Goal: Contribute content

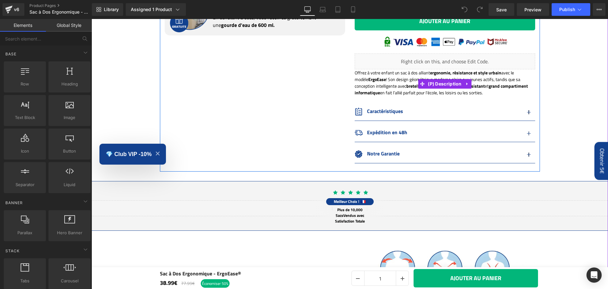
scroll to position [349, 0]
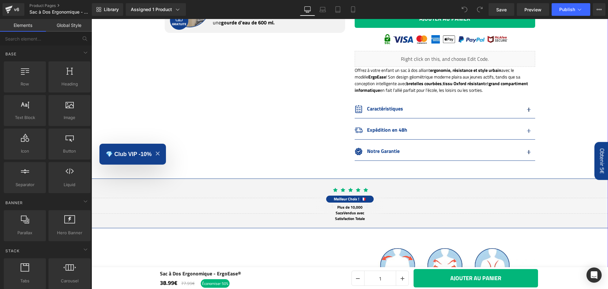
click at [526, 109] on button "button" at bounding box center [529, 110] width 13 height 16
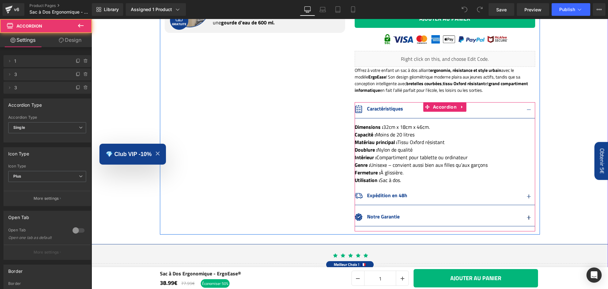
click at [526, 109] on button "button" at bounding box center [529, 110] width 13 height 16
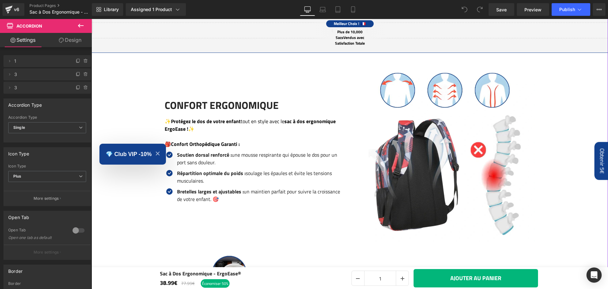
scroll to position [530, 0]
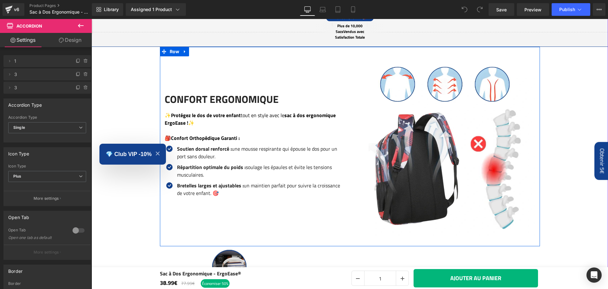
click at [273, 102] on h2 "Confort ergonomique" at bounding box center [255, 99] width 181 height 12
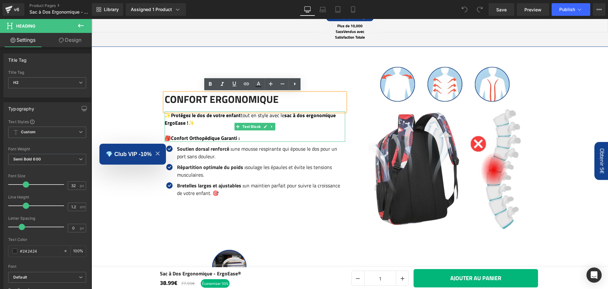
click at [269, 117] on p "✨ Protégez le dos de votre enfant tout en style avec le sac à dos ergonomique E…" at bounding box center [255, 119] width 181 height 15
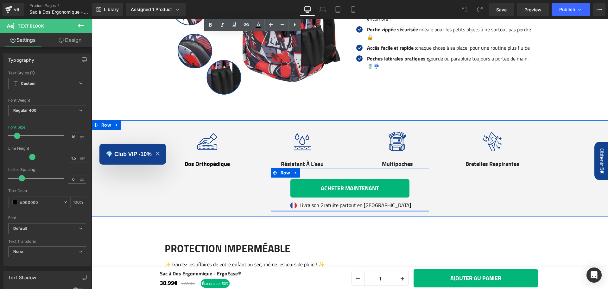
scroll to position [828, 0]
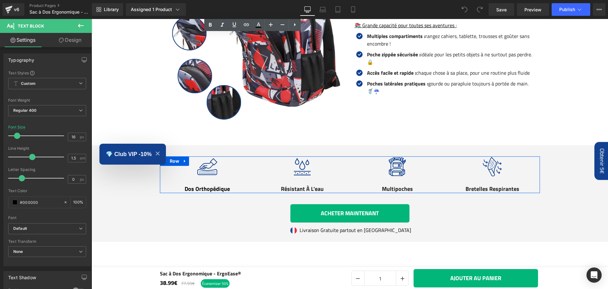
click at [92, 19] on div at bounding box center [92, 19] width 0 height 0
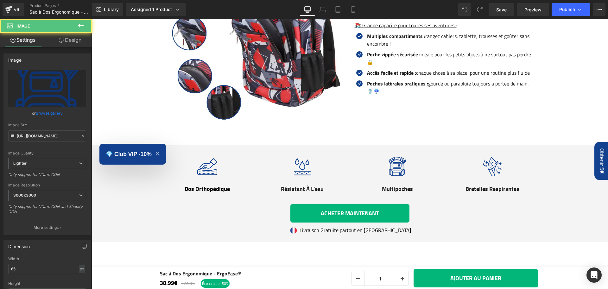
click at [338, 175] on div at bounding box center [303, 167] width 86 height 21
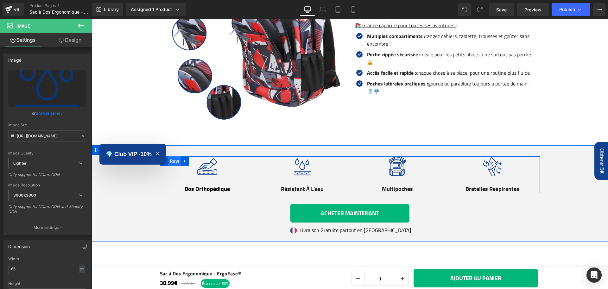
click at [171, 161] on span "Row" at bounding box center [174, 162] width 13 height 10
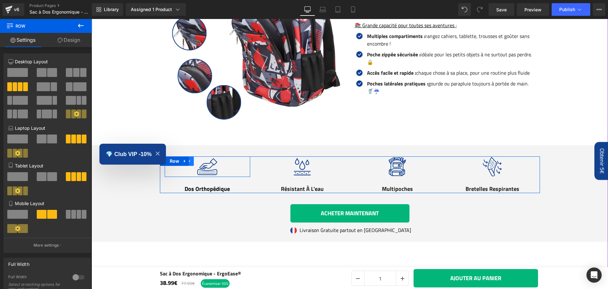
click at [188, 161] on icon at bounding box center [190, 161] width 4 height 5
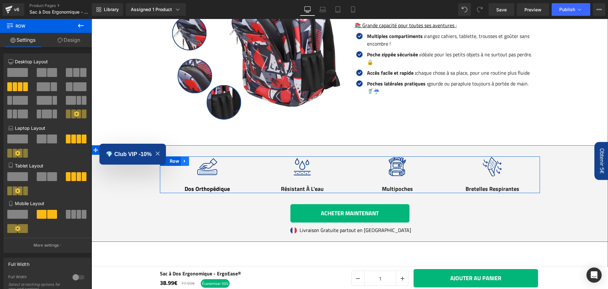
click at [184, 163] on icon at bounding box center [184, 161] width 1 height 3
click at [210, 162] on link at bounding box center [210, 162] width 8 height 10
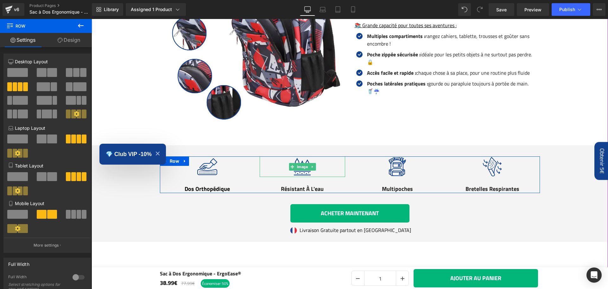
click at [312, 171] on div at bounding box center [303, 167] width 86 height 21
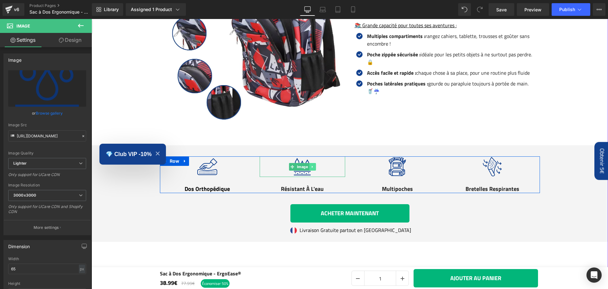
click at [311, 167] on icon at bounding box center [312, 167] width 3 height 4
click at [314, 167] on icon at bounding box center [315, 166] width 3 height 3
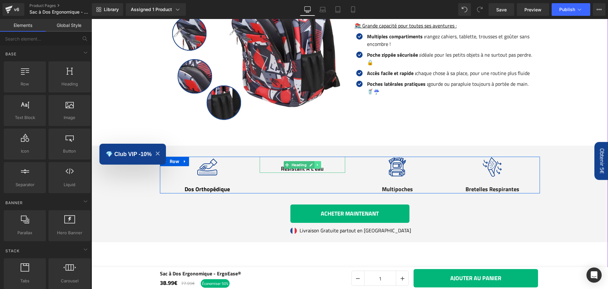
click at [316, 165] on icon at bounding box center [317, 165] width 3 height 4
click at [319, 164] on icon at bounding box center [320, 164] width 3 height 3
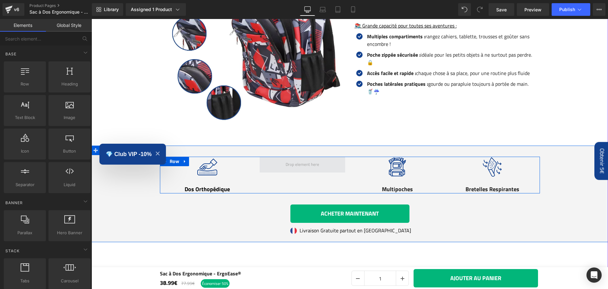
click at [321, 165] on span at bounding box center [303, 165] width 86 height 16
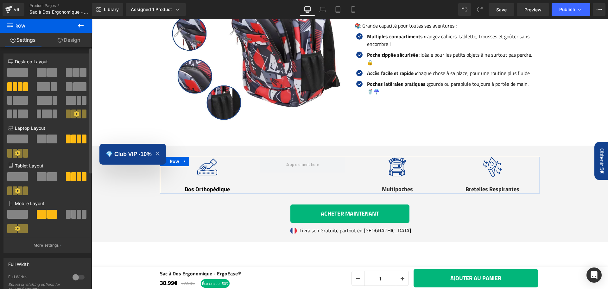
click at [20, 86] on span at bounding box center [20, 86] width 5 height 9
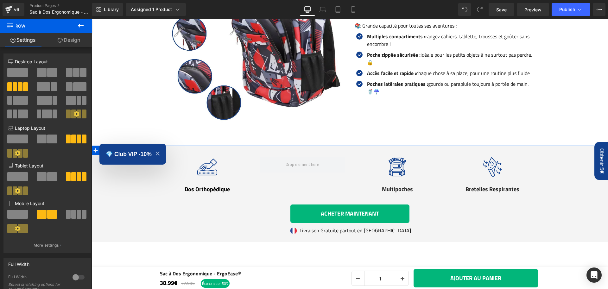
drag, startPoint x: 162, startPoint y: 91, endPoint x: 242, endPoint y: 153, distance: 101.2
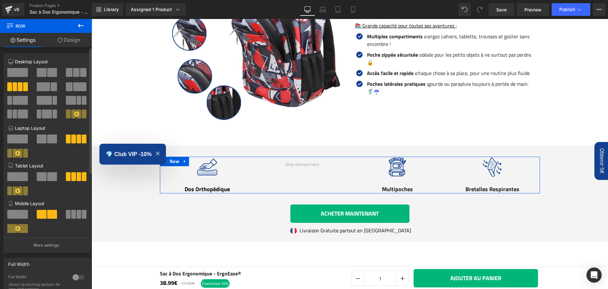
click at [73, 70] on span at bounding box center [76, 72] width 6 height 9
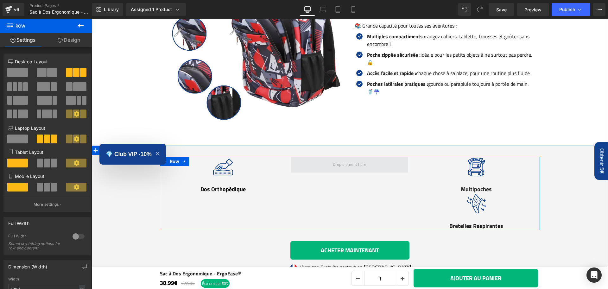
click at [357, 169] on span at bounding box center [350, 165] width 38 height 10
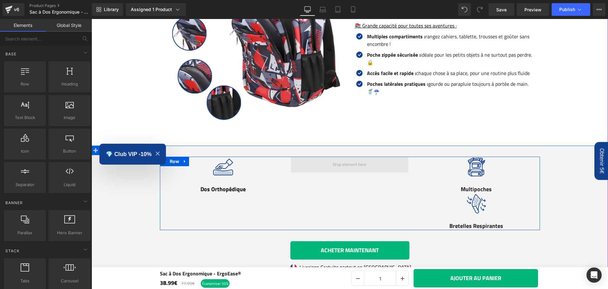
click at [337, 164] on span at bounding box center [350, 165] width 38 height 10
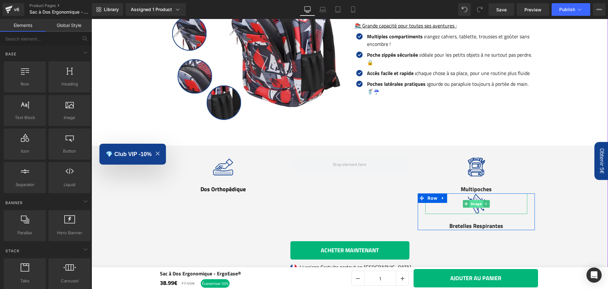
click at [478, 204] on span "Image" at bounding box center [477, 204] width 14 height 8
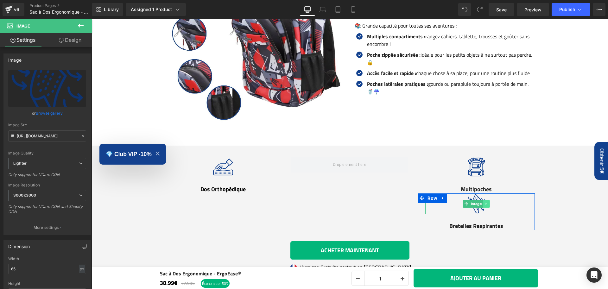
click at [485, 202] on icon at bounding box center [486, 204] width 3 height 4
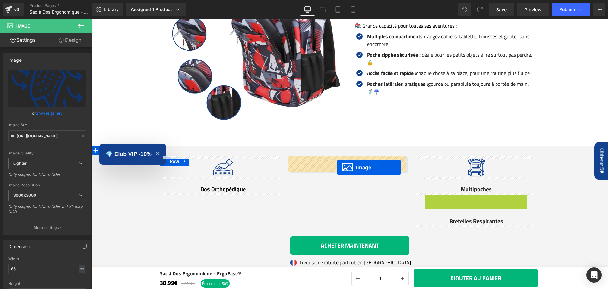
drag, startPoint x: 464, startPoint y: 202, endPoint x: 337, endPoint y: 168, distance: 130.9
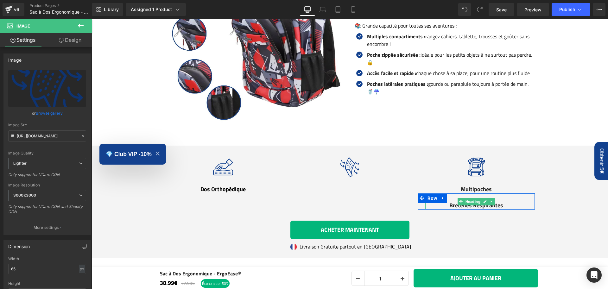
click at [494, 204] on h4 "Bretelles Respirantes" at bounding box center [477, 205] width 102 height 9
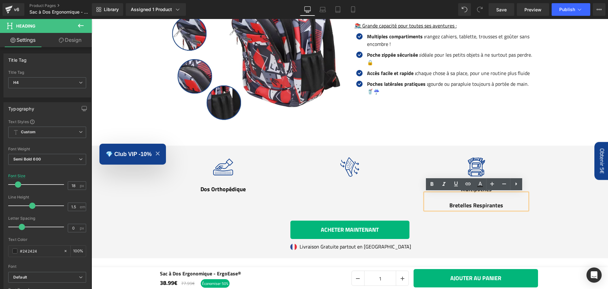
click at [440, 227] on div "Image Row Row Dos Orthopédique Heading Image Image Multipoches Heading Row Bret…" at bounding box center [350, 205] width 517 height 97
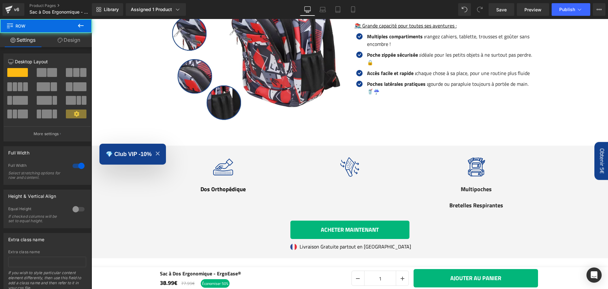
click at [449, 204] on h4 "Bretelles Respirantes" at bounding box center [477, 205] width 102 height 9
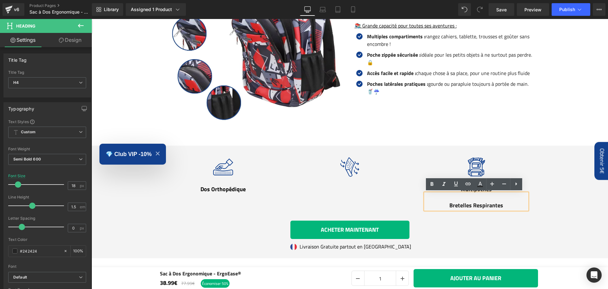
click at [465, 218] on div "Image Row Row Dos Orthopédique Heading Image Image Multipoches Heading Row Bret…" at bounding box center [350, 205] width 517 height 97
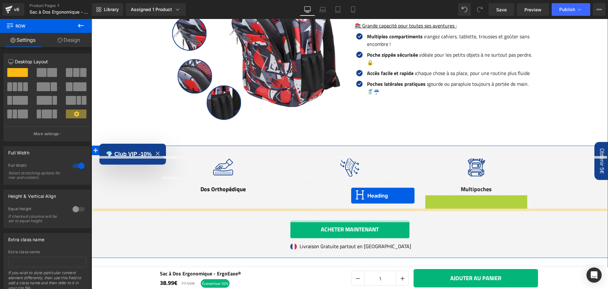
drag, startPoint x: 466, startPoint y: 200, endPoint x: 351, endPoint y: 196, distance: 114.2
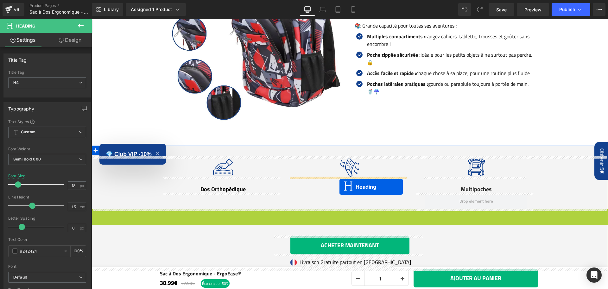
drag, startPoint x: 339, startPoint y: 215, endPoint x: 340, endPoint y: 187, distance: 28.2
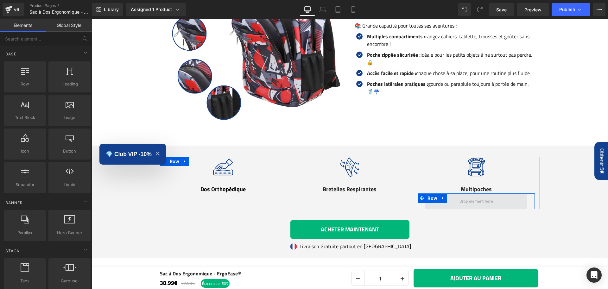
click at [478, 199] on span at bounding box center [477, 201] width 38 height 10
click at [441, 196] on icon at bounding box center [443, 198] width 4 height 5
click at [458, 197] on icon at bounding box center [460, 198] width 4 height 4
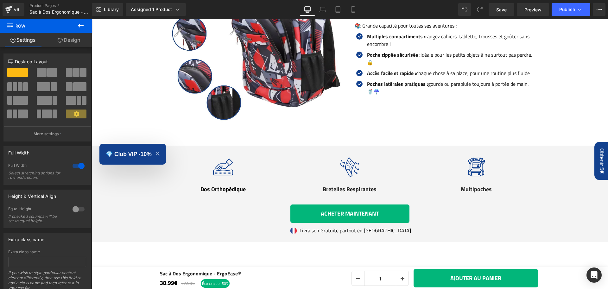
click at [156, 154] on icon "Close modal" at bounding box center [158, 154] width 4 height 4
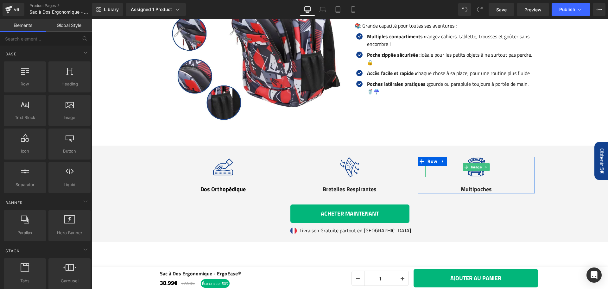
click at [463, 171] on div at bounding box center [477, 167] width 102 height 21
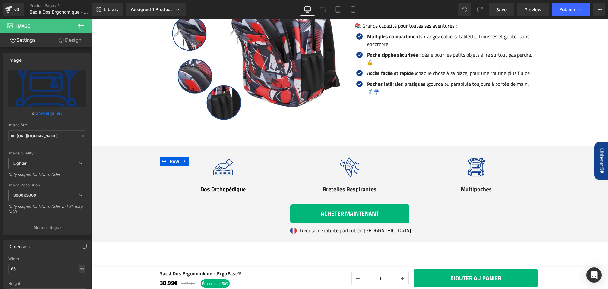
click at [92, 19] on div at bounding box center [92, 19] width 0 height 0
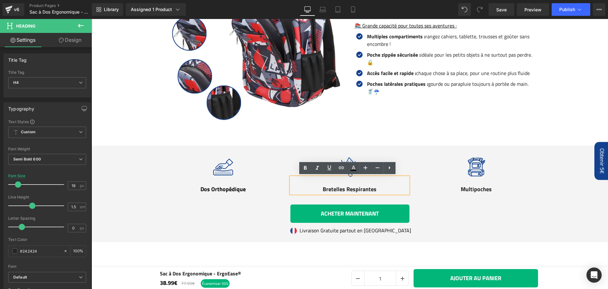
click at [549, 194] on div "Image Row Row Dos Orthopédique Heading Image Bretelles Respirantes Heading Imag…" at bounding box center [350, 197] width 517 height 81
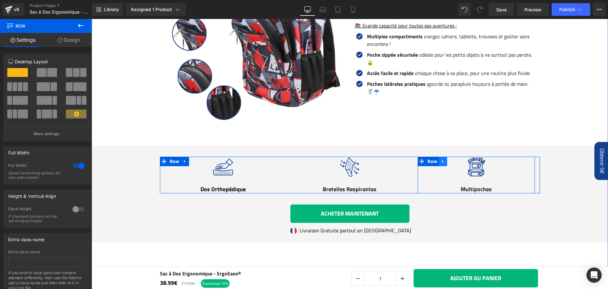
click at [441, 164] on link at bounding box center [443, 162] width 8 height 10
click at [452, 162] on link at bounding box center [451, 162] width 8 height 10
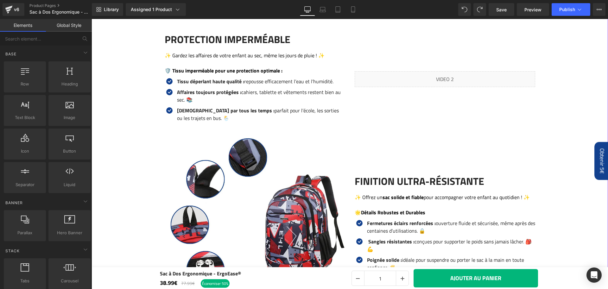
scroll to position [992, 0]
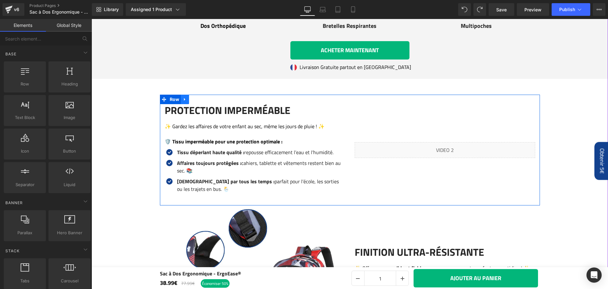
click at [184, 98] on icon at bounding box center [184, 99] width 1 height 3
click at [200, 96] on link at bounding box center [201, 100] width 8 height 10
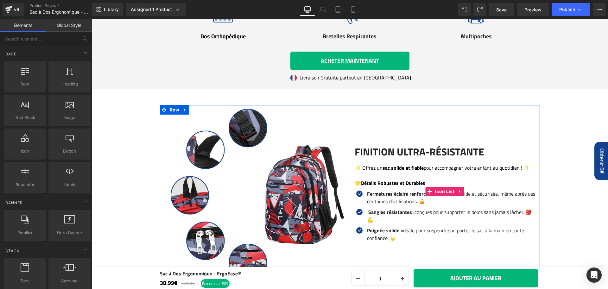
scroll to position [987, 0]
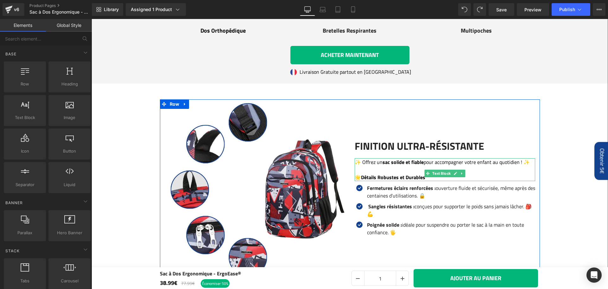
click at [361, 166] on p "✨ Offrez un sac solide et fiable pour accompagner votre enfant au quotidien ! ✨" at bounding box center [445, 162] width 181 height 8
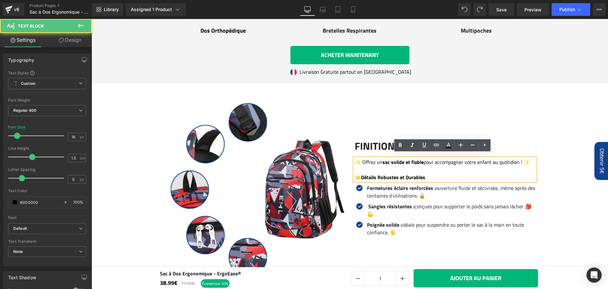
click at [359, 166] on p "✨ Offrez un sac solide et fiable pour accompagner votre enfant au quotidien ! ✨" at bounding box center [445, 162] width 181 height 8
click at [355, 165] on p "✨ Offrez un sac solide et fiable pour accompagner votre enfant au quotidien ! ✨" at bounding box center [445, 162] width 181 height 8
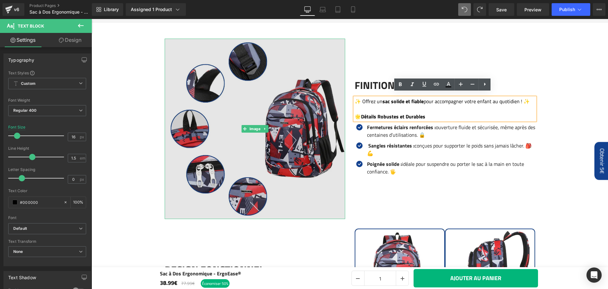
scroll to position [1059, 0]
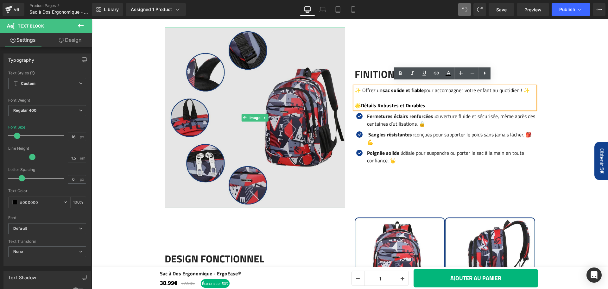
click at [282, 95] on img at bounding box center [255, 118] width 181 height 181
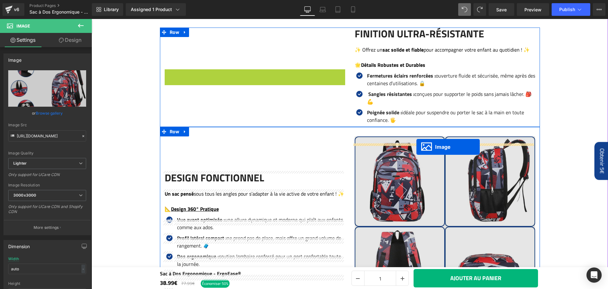
drag, startPoint x: 251, startPoint y: 115, endPoint x: 417, endPoint y: 147, distance: 169.2
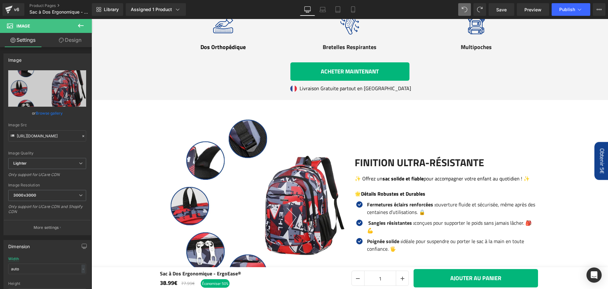
scroll to position [963, 0]
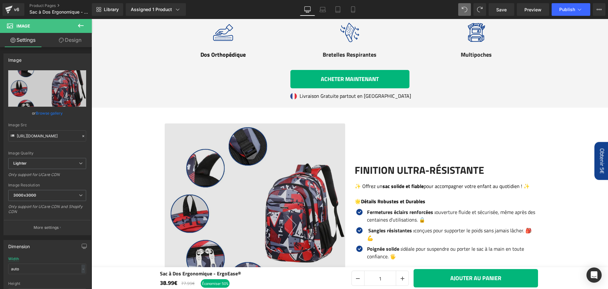
click at [278, 170] on img at bounding box center [255, 214] width 181 height 181
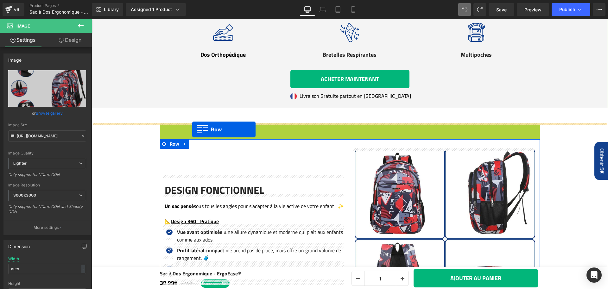
drag, startPoint x: 170, startPoint y: 125, endPoint x: 192, endPoint y: 130, distance: 23.2
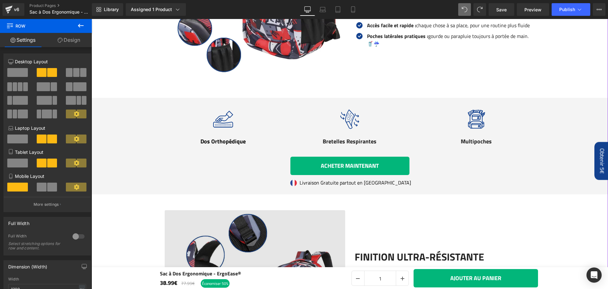
scroll to position [1050, 0]
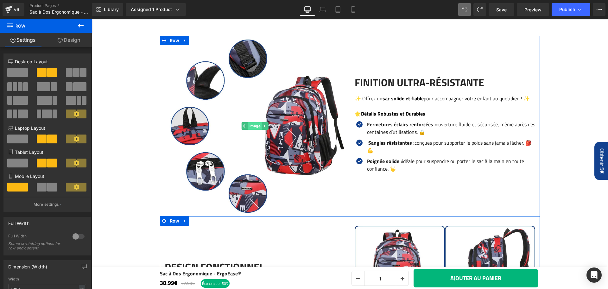
click at [258, 126] on span "Image" at bounding box center [255, 126] width 14 height 8
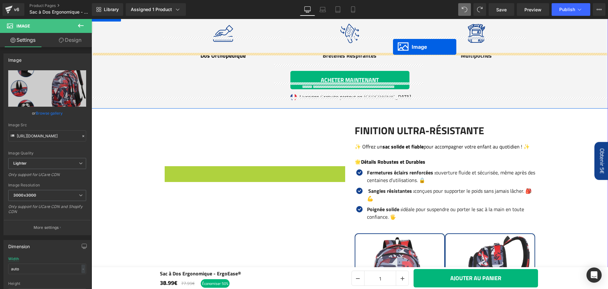
scroll to position [955, 0]
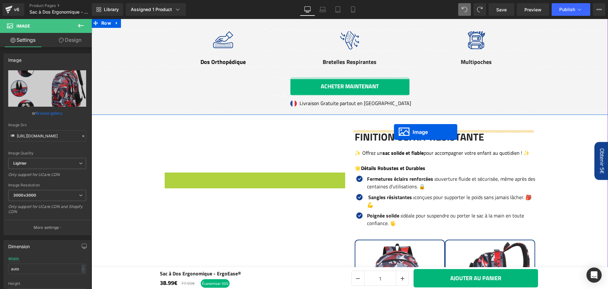
drag, startPoint x: 296, startPoint y: 112, endPoint x: 394, endPoint y: 132, distance: 100.6
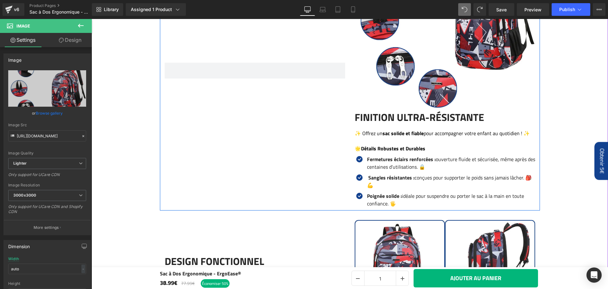
scroll to position [1159, 0]
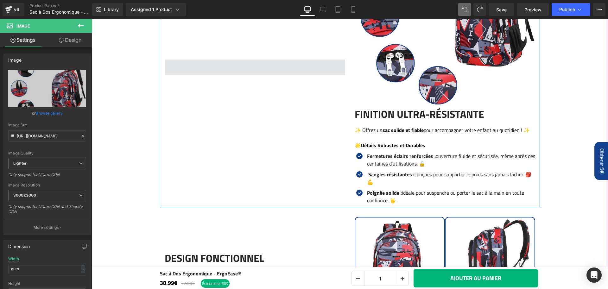
click at [263, 67] on span at bounding box center [255, 68] width 181 height 16
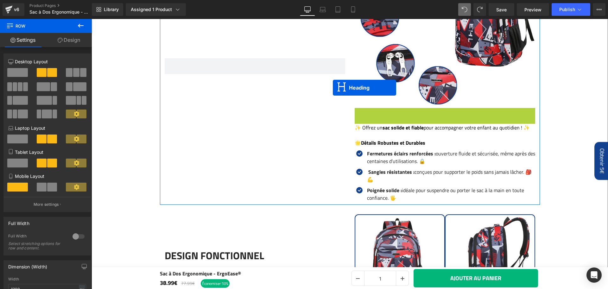
scroll to position [1158, 0]
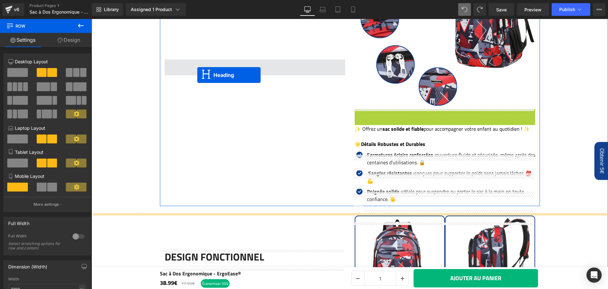
drag, startPoint x: 425, startPoint y: 116, endPoint x: 197, endPoint y: 75, distance: 231.4
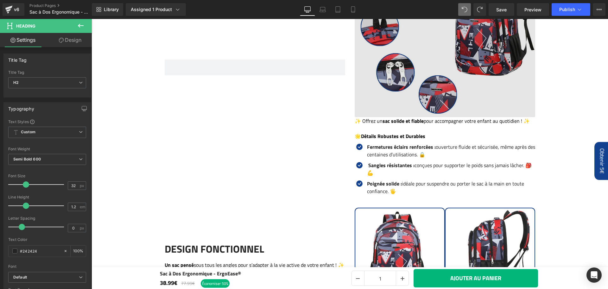
scroll to position [1159, 0]
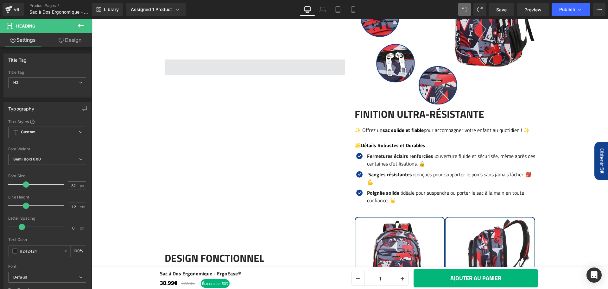
click at [266, 73] on span at bounding box center [255, 68] width 181 height 16
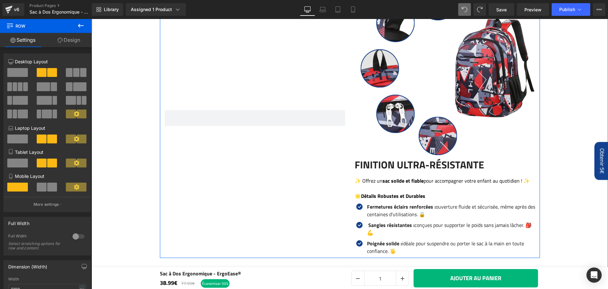
scroll to position [1107, 0]
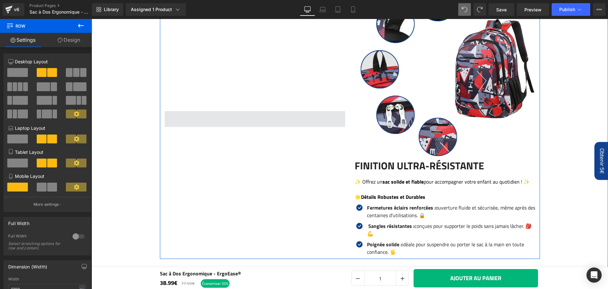
click at [242, 122] on span at bounding box center [255, 119] width 181 height 16
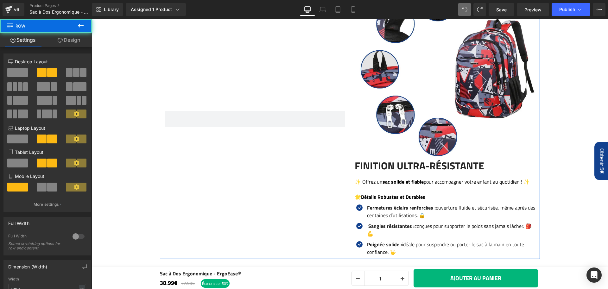
click at [406, 166] on h2 "Finition Ultra-Résistante" at bounding box center [445, 166] width 181 height 12
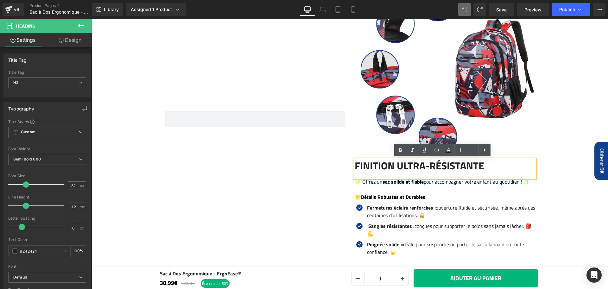
click at [308, 156] on div at bounding box center [255, 119] width 190 height 280
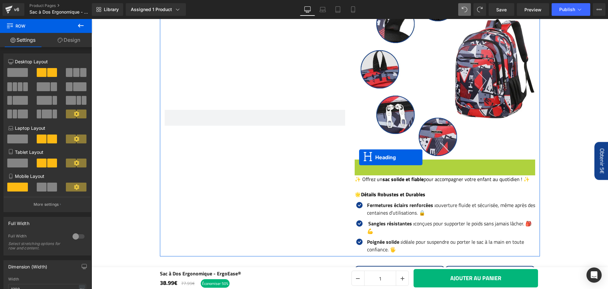
scroll to position [1106, 0]
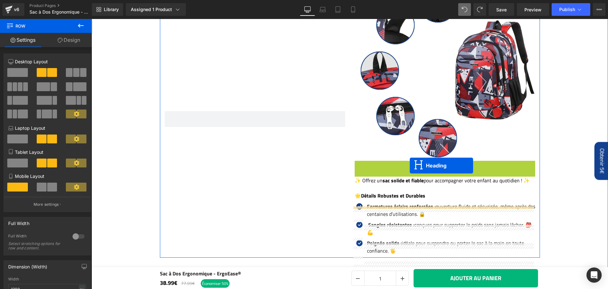
drag, startPoint x: 437, startPoint y: 168, endPoint x: 409, endPoint y: 165, distance: 27.4
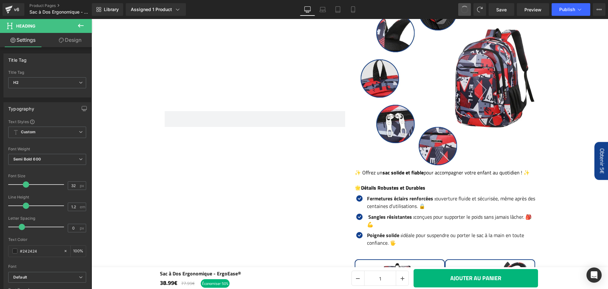
scroll to position [1017, 0]
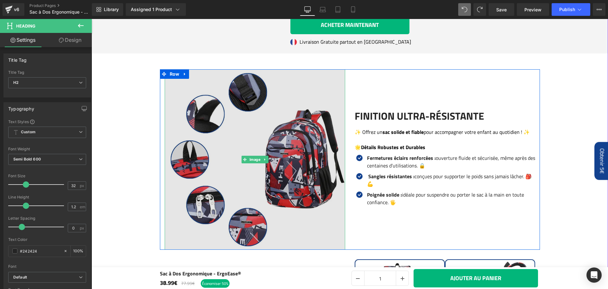
click at [302, 136] on img at bounding box center [255, 159] width 181 height 181
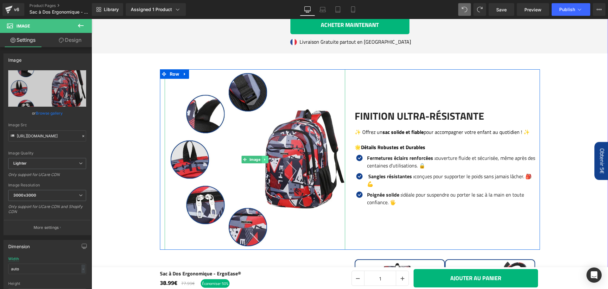
click at [265, 160] on link at bounding box center [265, 160] width 7 height 8
click at [260, 159] on icon at bounding box center [261, 159] width 3 height 3
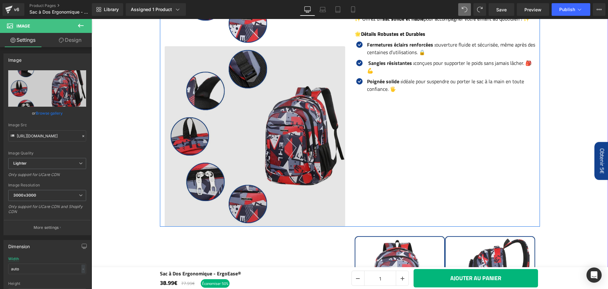
scroll to position [1222, 0]
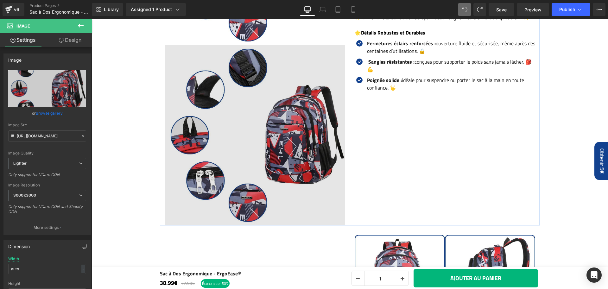
click at [222, 86] on img at bounding box center [255, 135] width 181 height 181
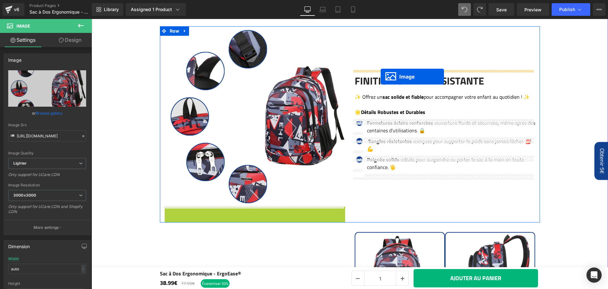
drag, startPoint x: 246, startPoint y: 134, endPoint x: 381, endPoint y: 77, distance: 146.7
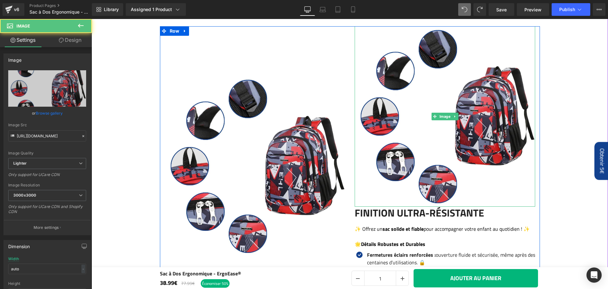
scroll to position [1114, 0]
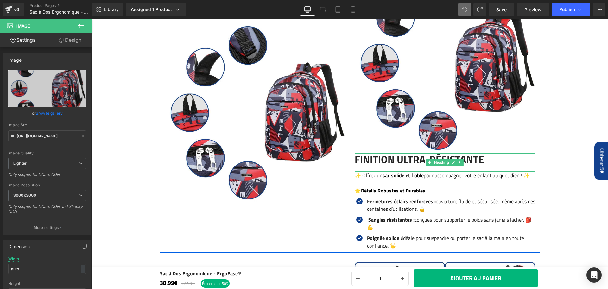
click at [395, 162] on h2 "Finition Ultra-Résistante" at bounding box center [445, 159] width 181 height 12
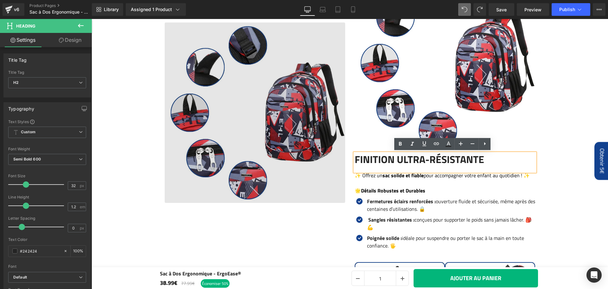
click at [324, 173] on img at bounding box center [255, 112] width 181 height 181
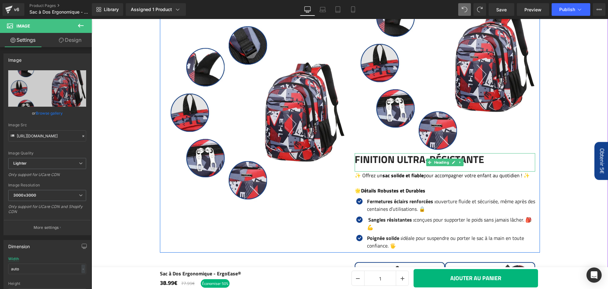
scroll to position [1112, 0]
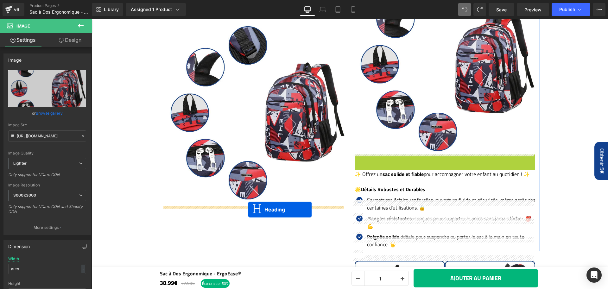
drag, startPoint x: 426, startPoint y: 163, endPoint x: 248, endPoint y: 210, distance: 183.2
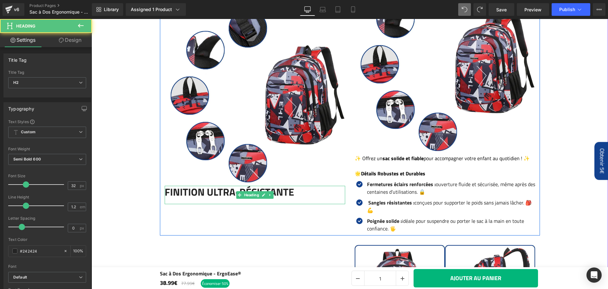
scroll to position [1095, 0]
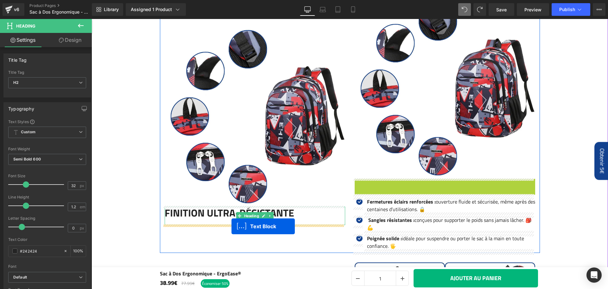
drag, startPoint x: 425, startPoint y: 187, endPoint x: 232, endPoint y: 227, distance: 197.0
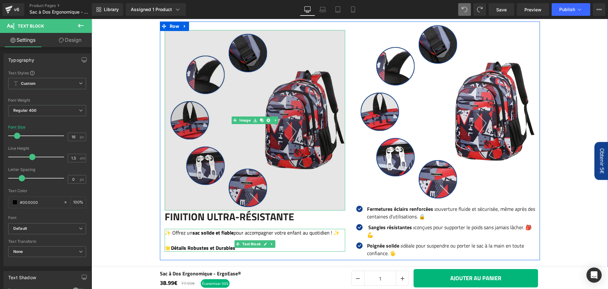
click at [292, 155] on img at bounding box center [255, 120] width 181 height 181
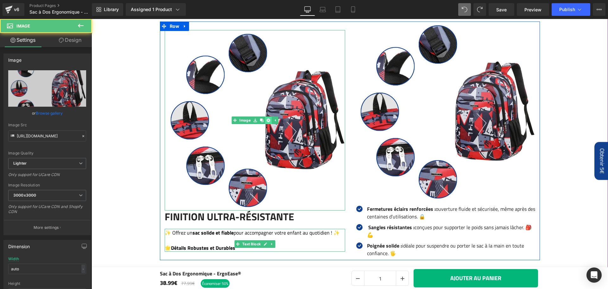
click at [267, 117] on link at bounding box center [268, 121] width 7 height 8
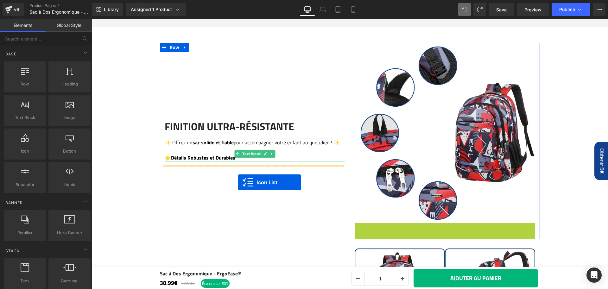
drag, startPoint x: 427, startPoint y: 206, endPoint x: 238, endPoint y: 183, distance: 190.9
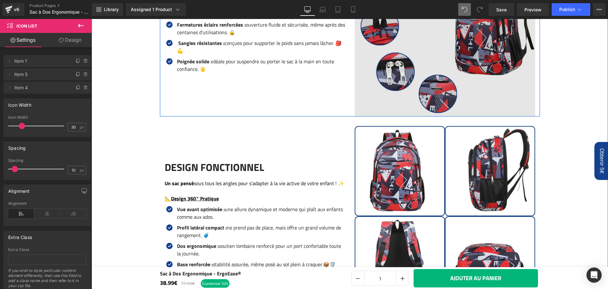
scroll to position [1167, 0]
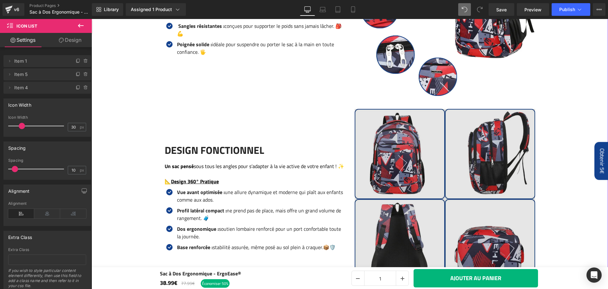
click at [408, 164] on img at bounding box center [445, 199] width 181 height 181
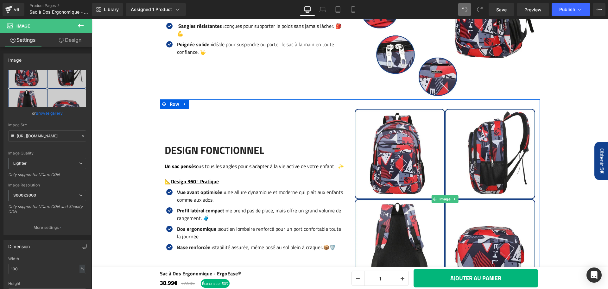
click at [454, 201] on link at bounding box center [455, 200] width 7 height 8
click at [450, 198] on icon at bounding box center [451, 198] width 3 height 3
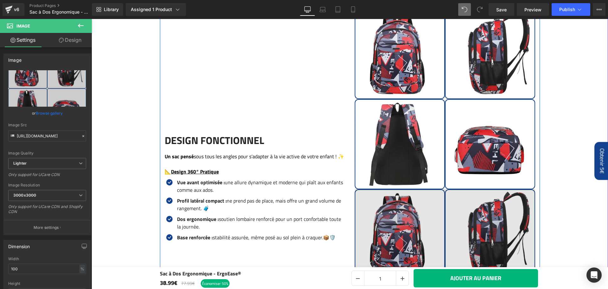
scroll to position [1239, 0]
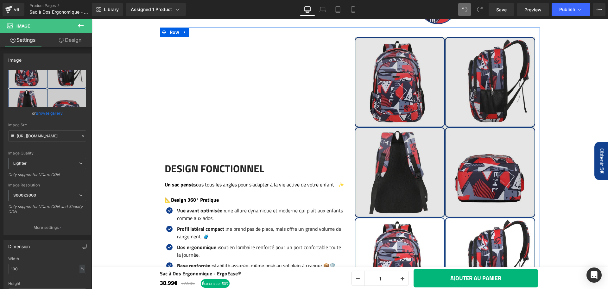
click at [404, 125] on img at bounding box center [445, 127] width 181 height 181
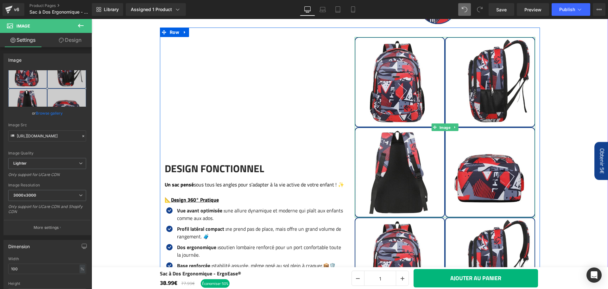
scroll to position [1081, 0]
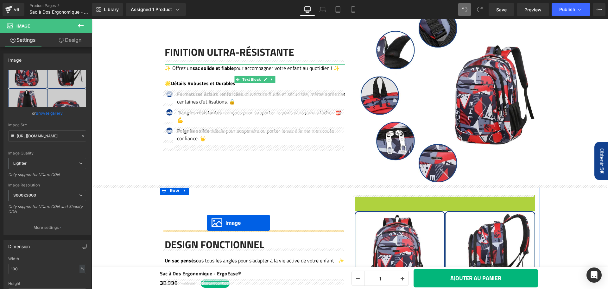
drag, startPoint x: 431, startPoint y: 124, endPoint x: 207, endPoint y: 223, distance: 245.4
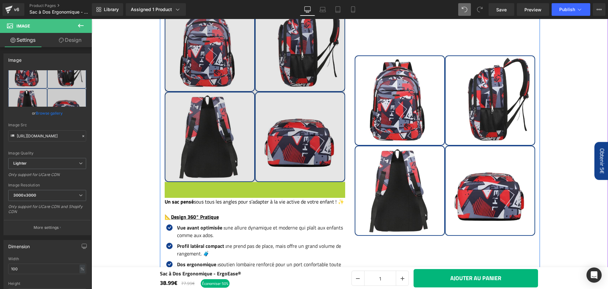
scroll to position [1274, 0]
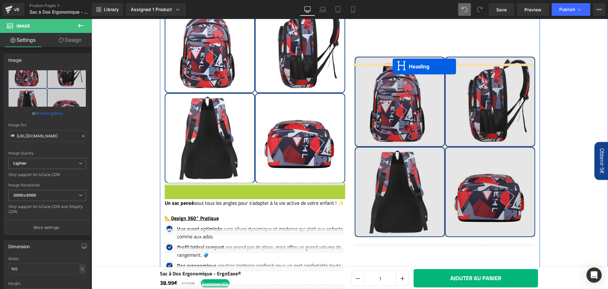
drag, startPoint x: 237, startPoint y: 189, endPoint x: 393, endPoint y: 67, distance: 198.3
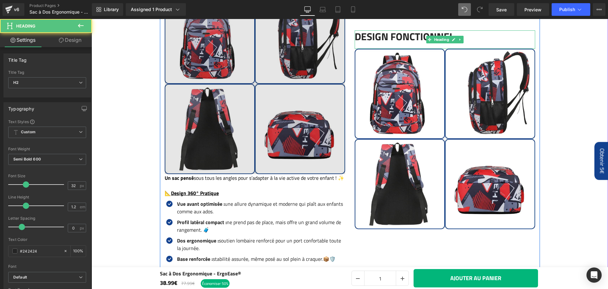
scroll to position [1283, 0]
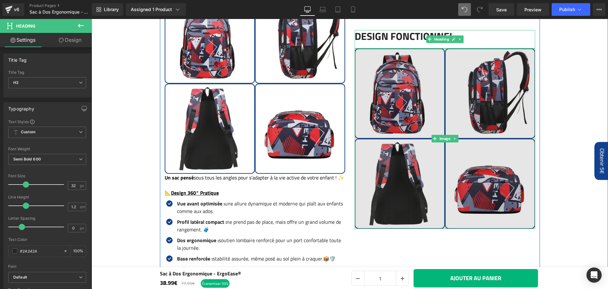
click at [462, 161] on img at bounding box center [445, 138] width 181 height 181
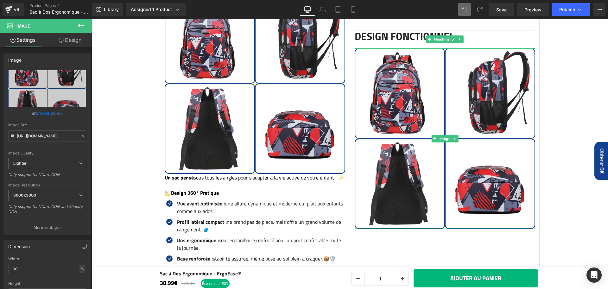
click at [456, 143] on link at bounding box center [455, 139] width 7 height 8
click at [457, 140] on icon at bounding box center [458, 138] width 3 height 3
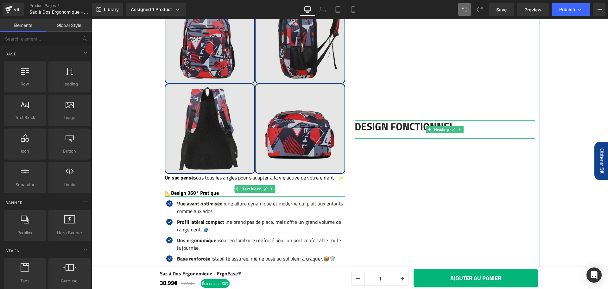
scroll to position [1276, 0]
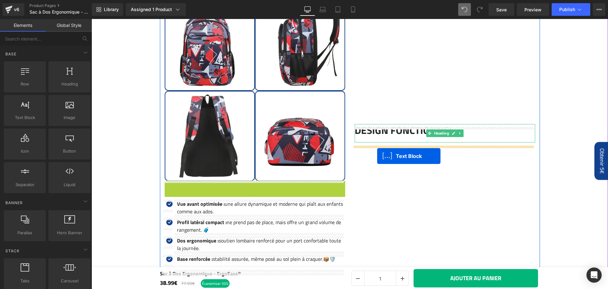
drag, startPoint x: 235, startPoint y: 188, endPoint x: 377, endPoint y: 156, distance: 146.0
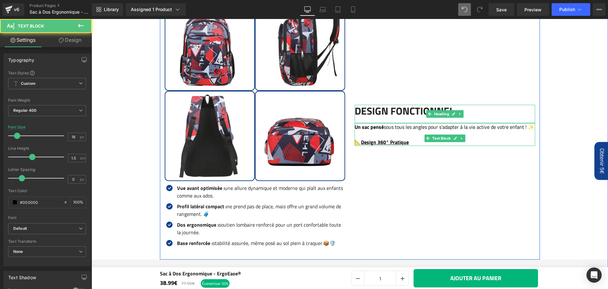
scroll to position [1253, 0]
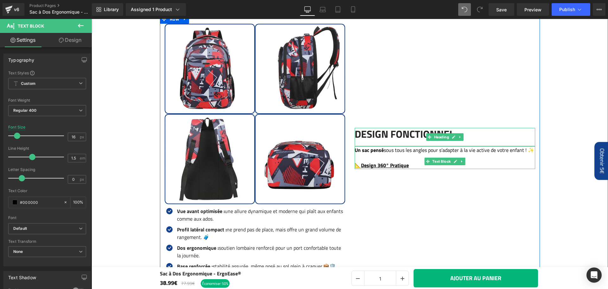
click at [192, 221] on div "Vue avant optimisée : une allure dynamique et moderne qui plaît aux enfants com…" at bounding box center [261, 215] width 170 height 15
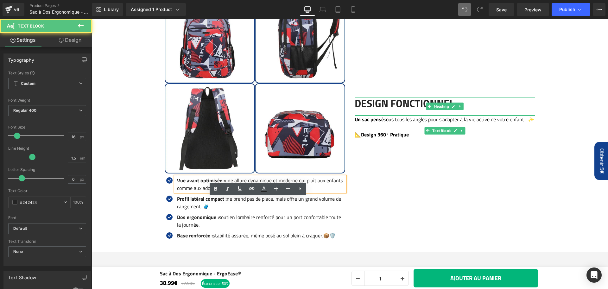
scroll to position [1323, 0]
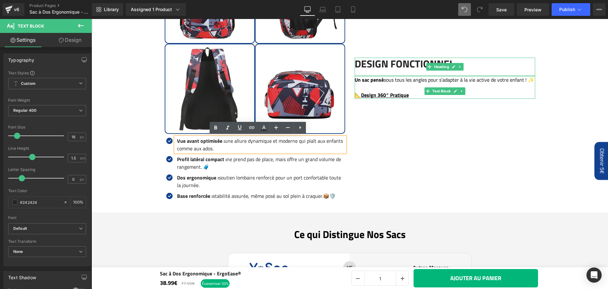
click at [440, 177] on div "Design Fonctionnel Heading Un sac pensé sous tous les angles pour s’adapter à l…" at bounding box center [445, 78] width 190 height 250
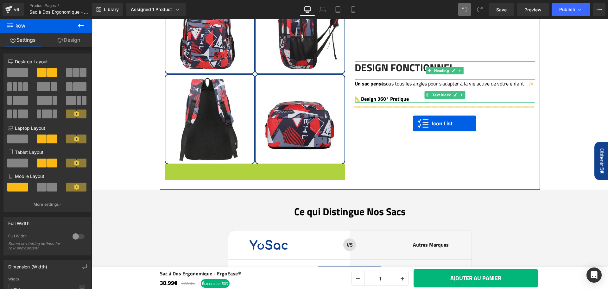
drag, startPoint x: 251, startPoint y: 136, endPoint x: 413, endPoint y: 124, distance: 163.1
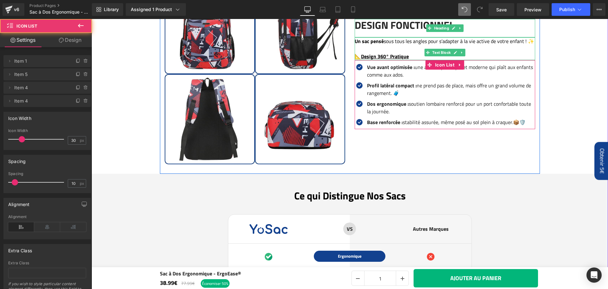
scroll to position [1246, 0]
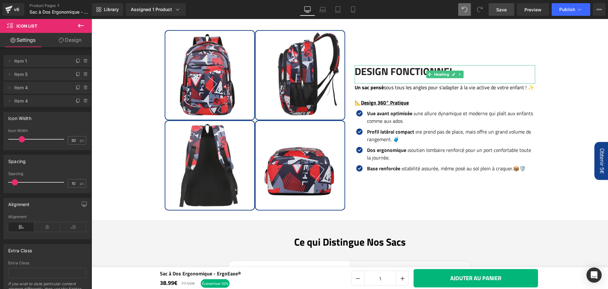
click at [506, 10] on span "Save" at bounding box center [502, 9] width 10 height 7
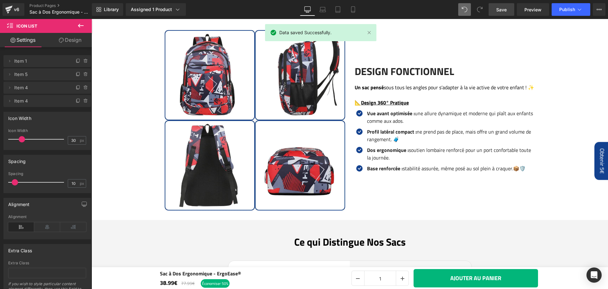
click at [498, 14] on link "Save" at bounding box center [502, 9] width 26 height 13
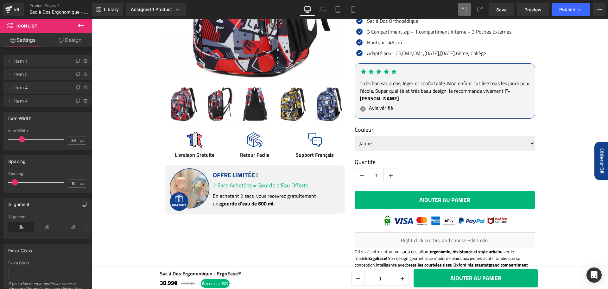
scroll to position [169, 0]
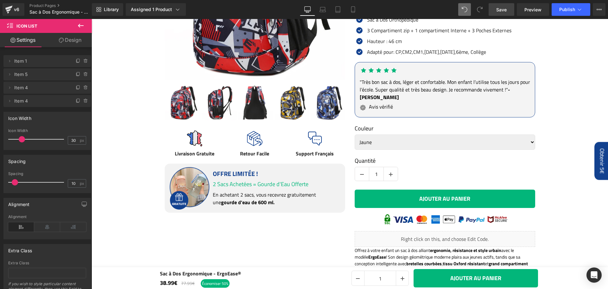
click at [505, 12] on span "Save" at bounding box center [502, 9] width 10 height 7
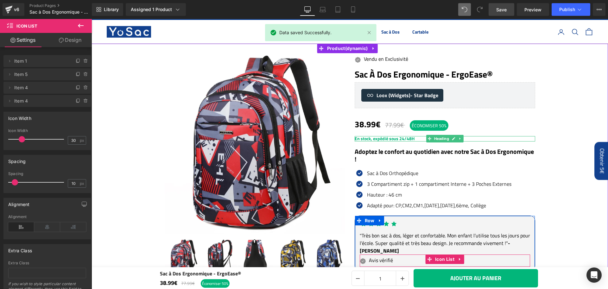
scroll to position [9, 0]
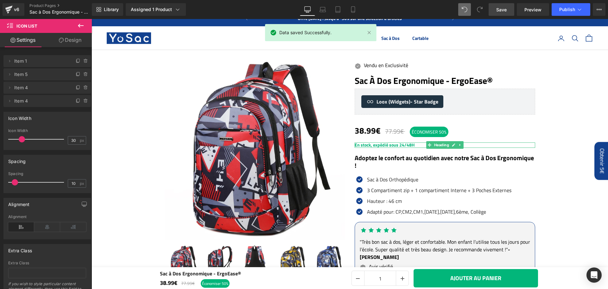
click at [505, 7] on span "Save" at bounding box center [502, 9] width 10 height 7
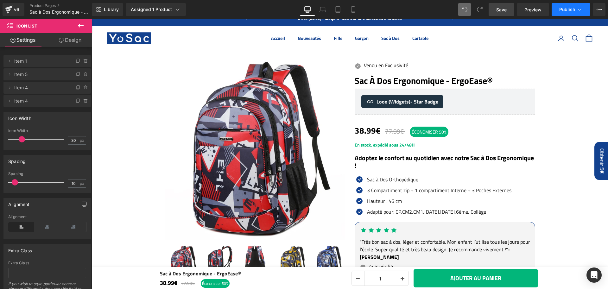
click at [564, 10] on span "Publish" at bounding box center [568, 9] width 16 height 5
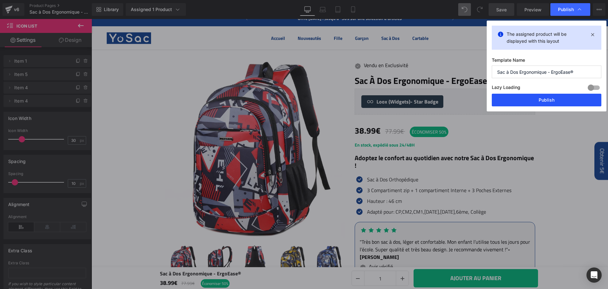
click at [546, 98] on button "Publish" at bounding box center [547, 100] width 110 height 13
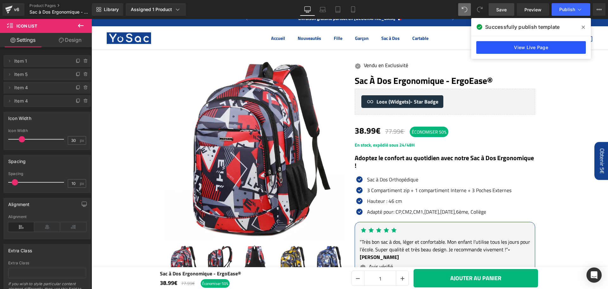
click at [501, 45] on link "View Live Page" at bounding box center [532, 47] width 110 height 13
